Goal: Book appointment/travel/reservation

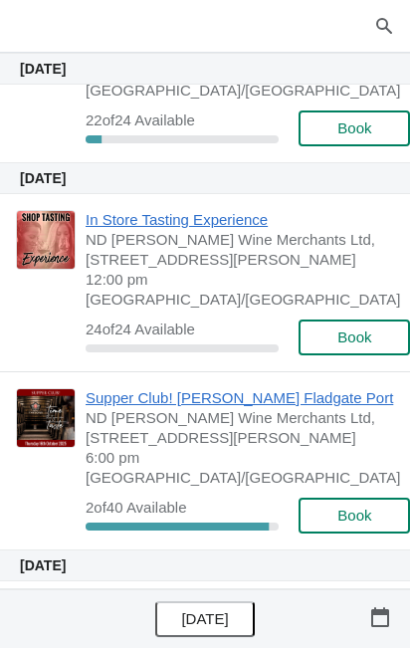
scroll to position [331, 0]
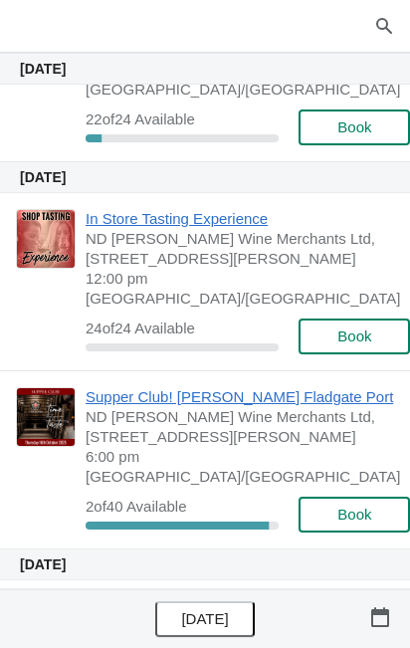
click at [348, 497] on button "Book" at bounding box center [354, 515] width 111 height 36
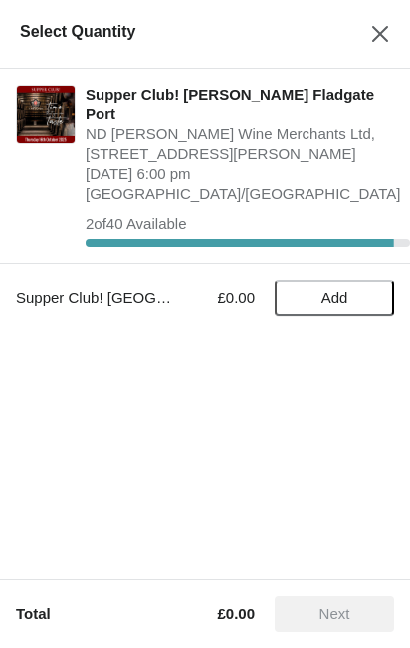
click at [344, 290] on span "Add" at bounding box center [334, 298] width 27 height 16
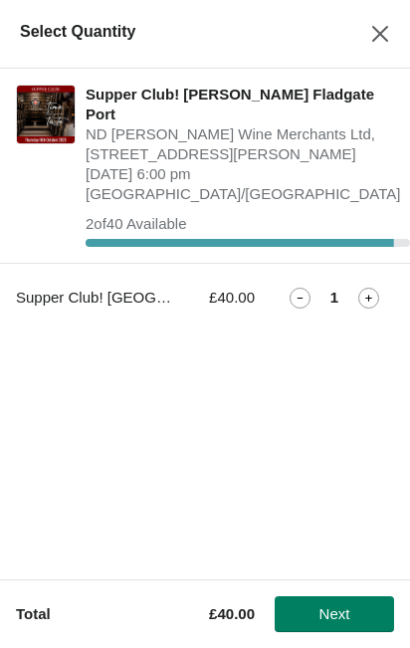
click at [371, 288] on icon at bounding box center [368, 298] width 21 height 21
click at [345, 628] on button "Next" at bounding box center [334, 614] width 119 height 36
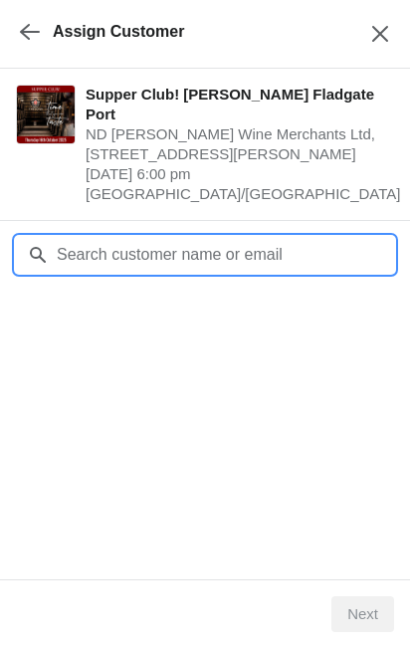
click at [80, 237] on input "Customer" at bounding box center [225, 255] width 338 height 36
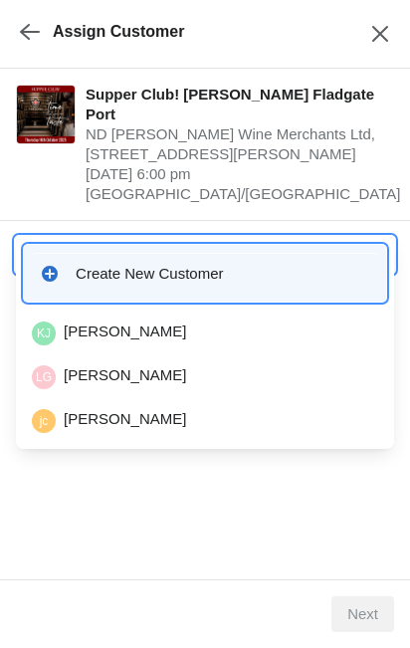
type input "Amiracunl"
click at [100, 334] on div "AC [PERSON_NAME]" at bounding box center [205, 333] width 346 height 24
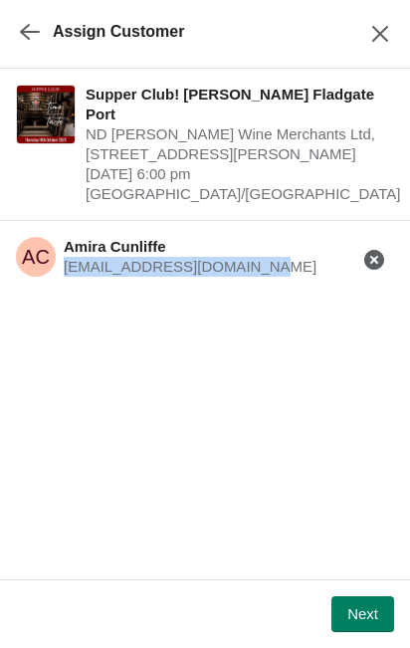
copy span "[EMAIL_ADDRESS][DOMAIN_NAME]"
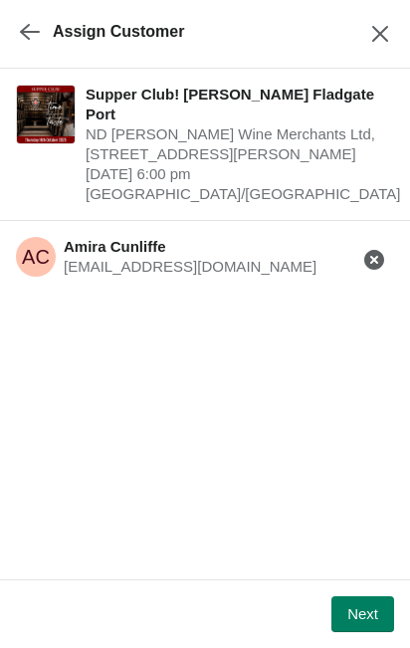
click at [378, 619] on button "Next" at bounding box center [362, 614] width 63 height 36
select select "No dietary requirements"
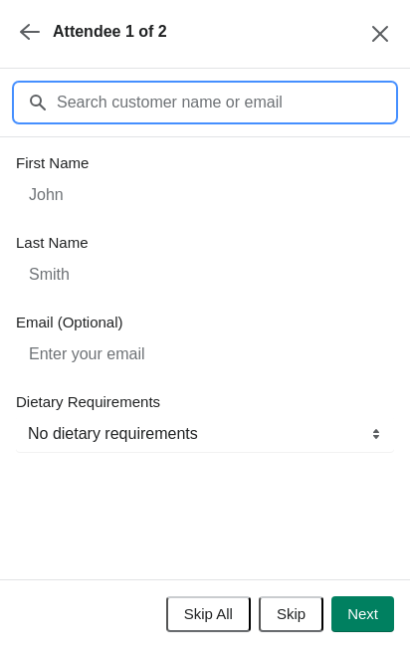
click at [107, 111] on input "Customer" at bounding box center [225, 103] width 338 height 36
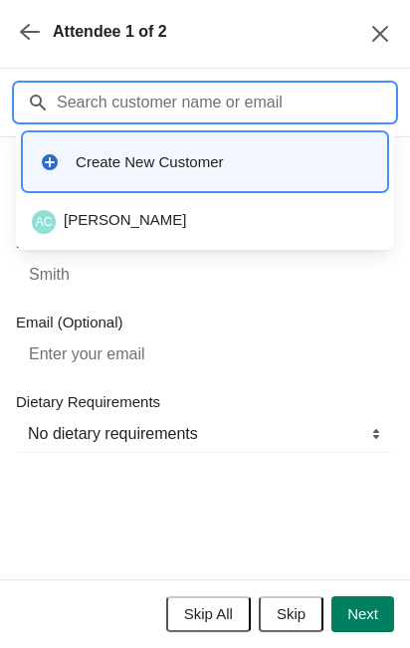
click at [92, 215] on div "AC [PERSON_NAME]" at bounding box center [205, 222] width 346 height 24
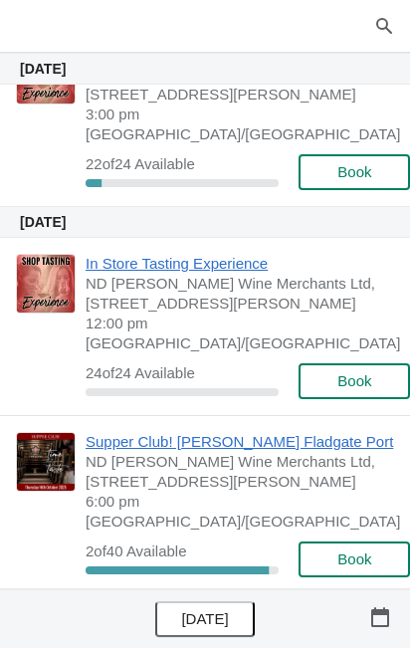
scroll to position [300, 0]
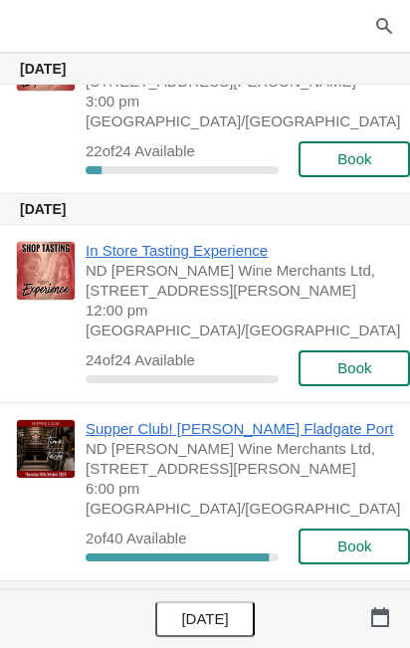
click at [147, 479] on span "6:00 pm [GEOGRAPHIC_DATA]/[GEOGRAPHIC_DATA]" at bounding box center [243, 499] width 314 height 40
click at [351, 538] on span "Book" at bounding box center [354, 546] width 34 height 16
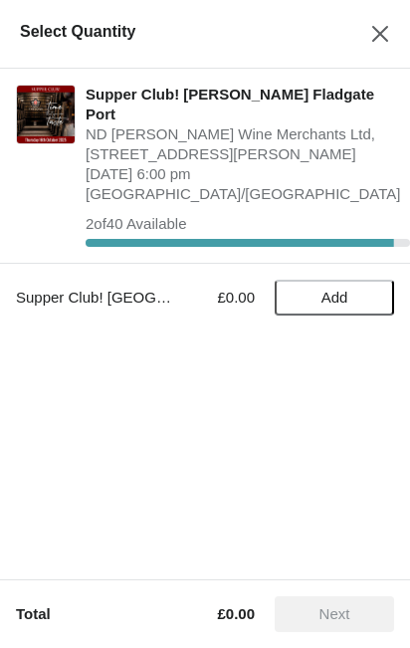
click at [339, 290] on span "Add" at bounding box center [334, 298] width 27 height 16
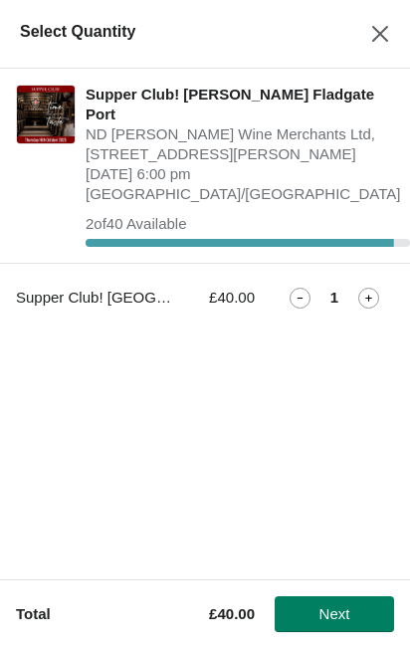
click at [369, 288] on icon at bounding box center [368, 298] width 21 height 21
click at [346, 622] on span "Next" at bounding box center [334, 614] width 31 height 16
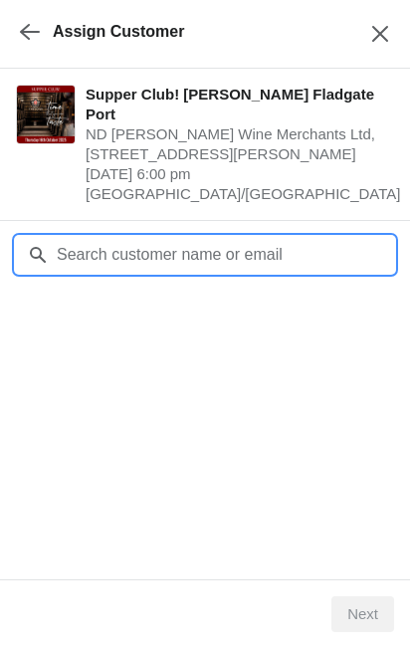
click at [95, 237] on input "Customer" at bounding box center [225, 255] width 338 height 36
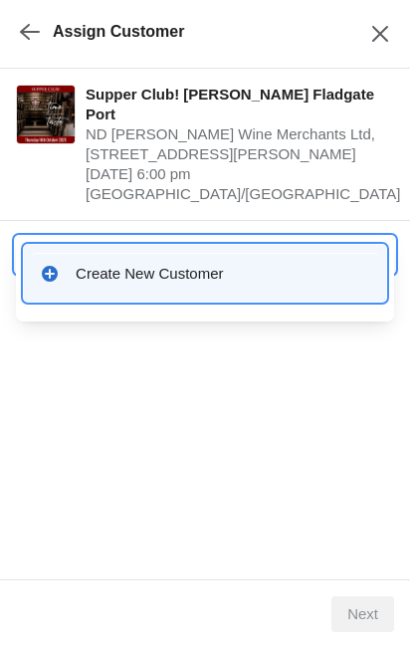
type input "Amira cun"
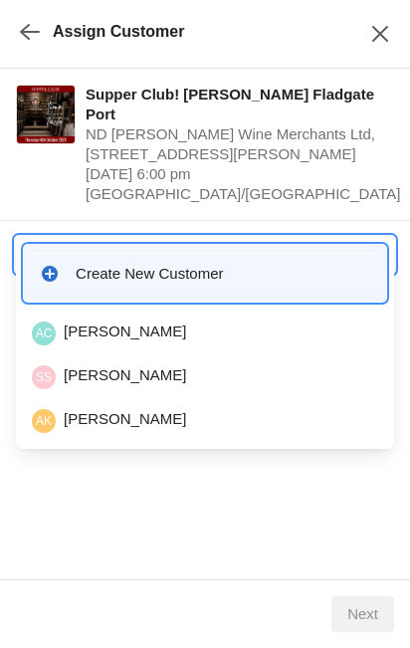
click at [103, 330] on div "AC [PERSON_NAME]" at bounding box center [205, 333] width 346 height 24
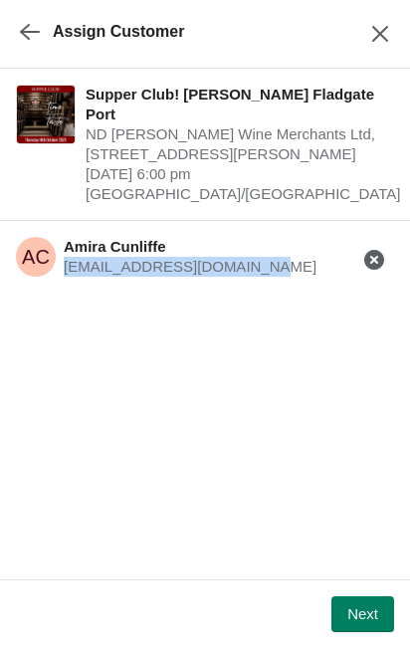
copy span "[EMAIL_ADDRESS][DOMAIN_NAME]"
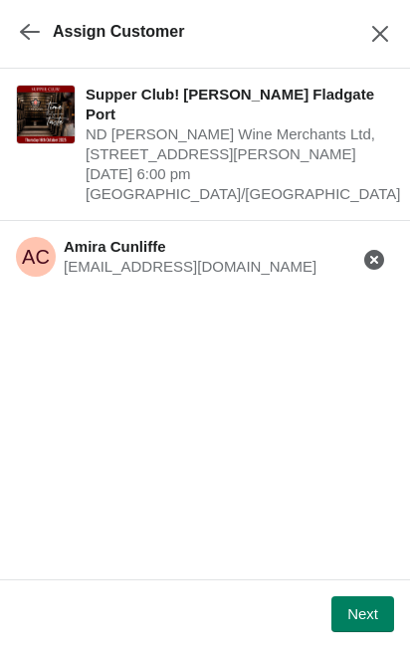
click at [372, 625] on button "Next" at bounding box center [362, 614] width 63 height 36
select select "No dietary requirements"
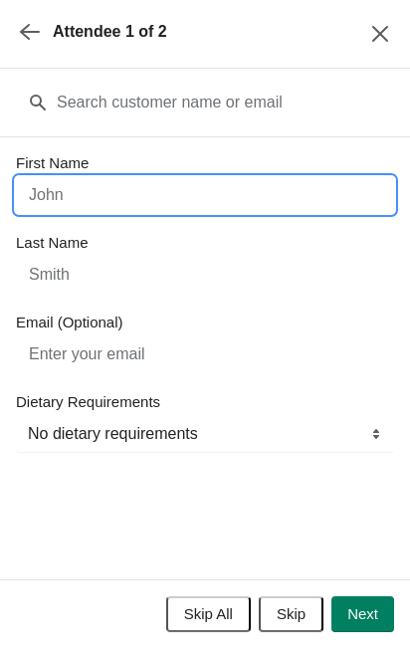
click at [64, 193] on input "First Name" at bounding box center [205, 195] width 378 height 36
type input "Amira"
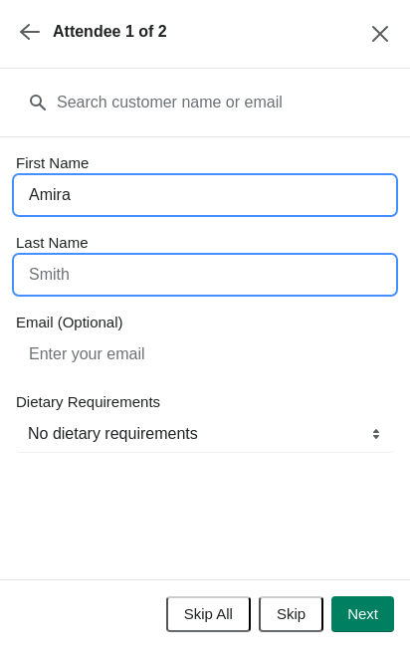
click at [61, 277] on input "Last Name" at bounding box center [205, 275] width 378 height 36
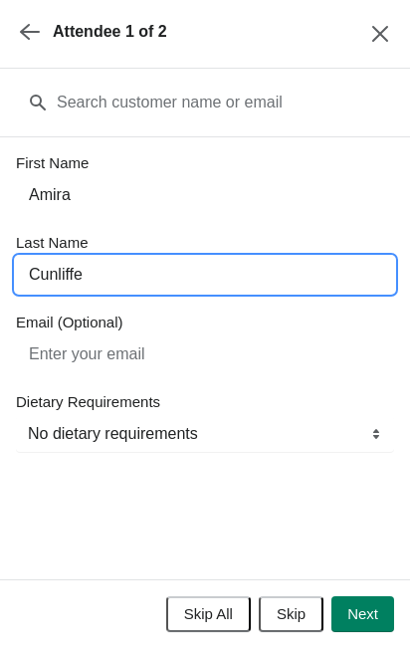
type input "Cunliffe"
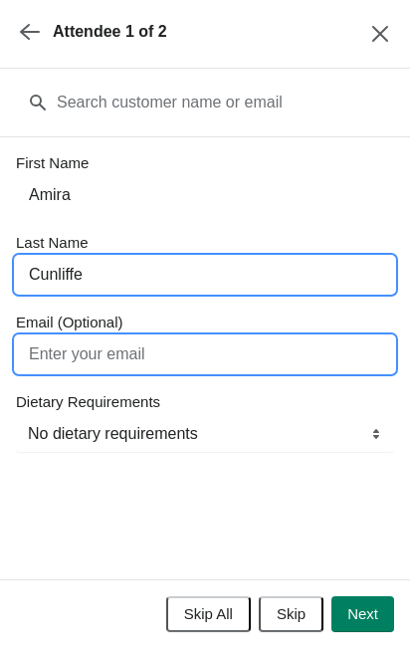
click at [63, 349] on input "Email (Optional)" at bounding box center [205, 354] width 378 height 36
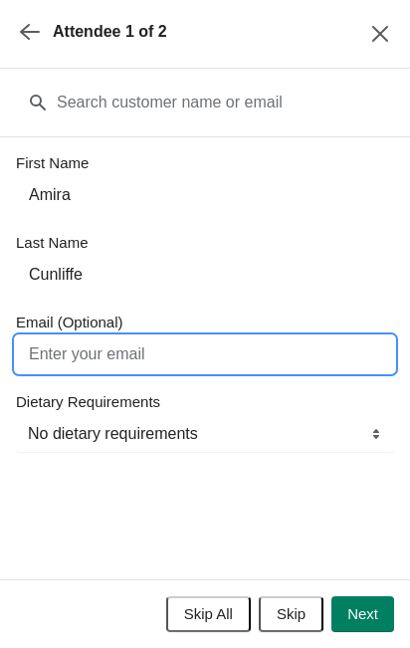
click at [65, 360] on input "Email (Optional)" at bounding box center [205, 354] width 378 height 36
click at [60, 356] on input "Email (Optional)" at bounding box center [205, 354] width 378 height 36
paste input "[EMAIL_ADDRESS][DOMAIN_NAME]"
type input "amiracunliffe94@gmail.c"
